Goal: Task Accomplishment & Management: Complete application form

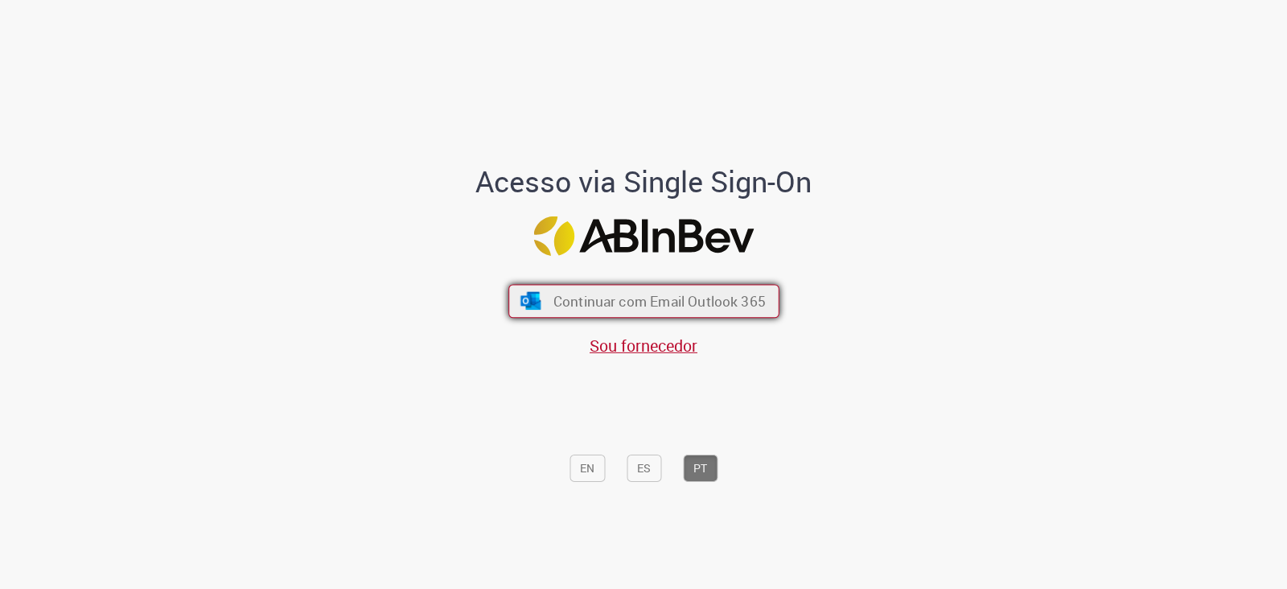
click at [582, 294] on span "Continuar com Email Outlook 365" at bounding box center [658, 301] width 212 height 18
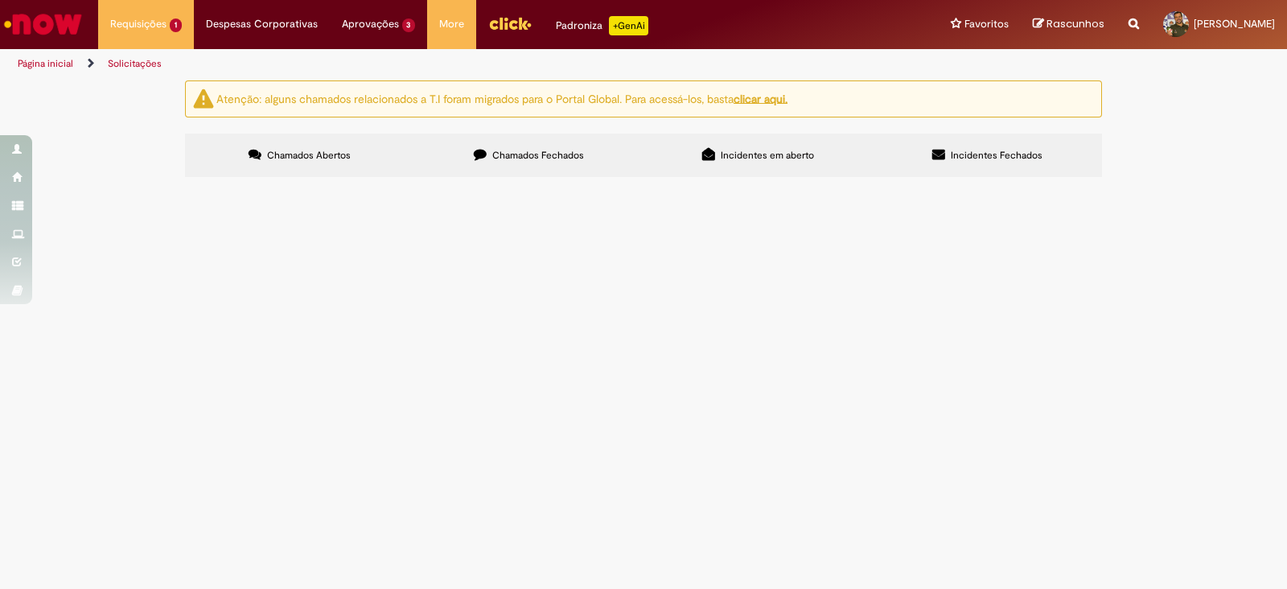
click at [0, 0] on span "Cadastros - Site de Viagens" at bounding box center [0, 0] width 0 height 0
